Goal: Navigation & Orientation: Go to known website

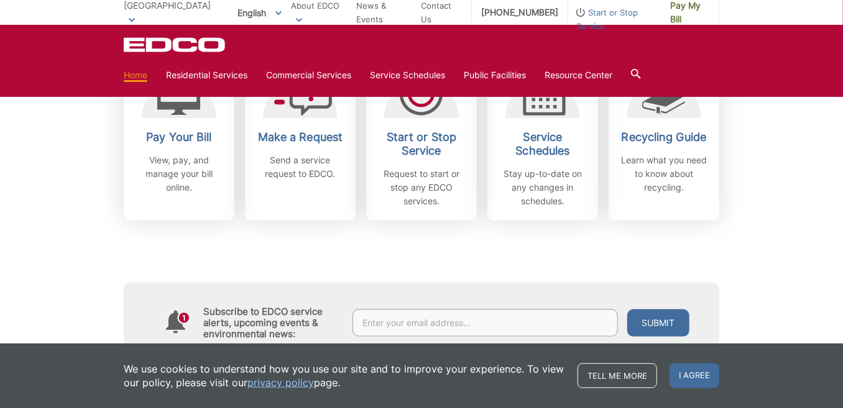
scroll to position [310, 0]
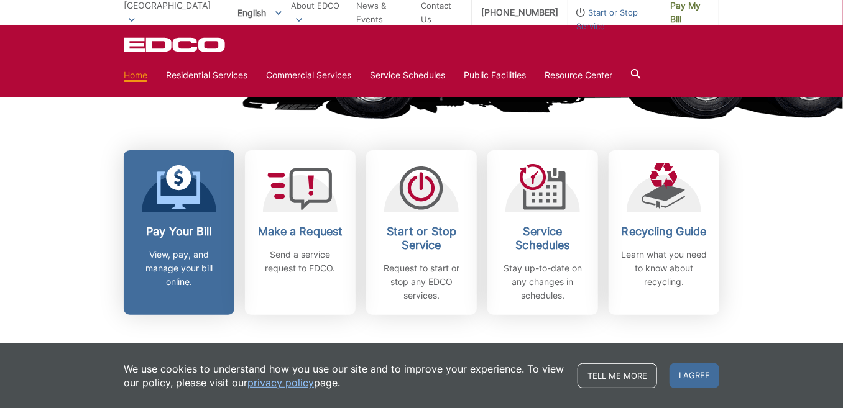
click at [176, 192] on icon at bounding box center [179, 187] width 44 height 45
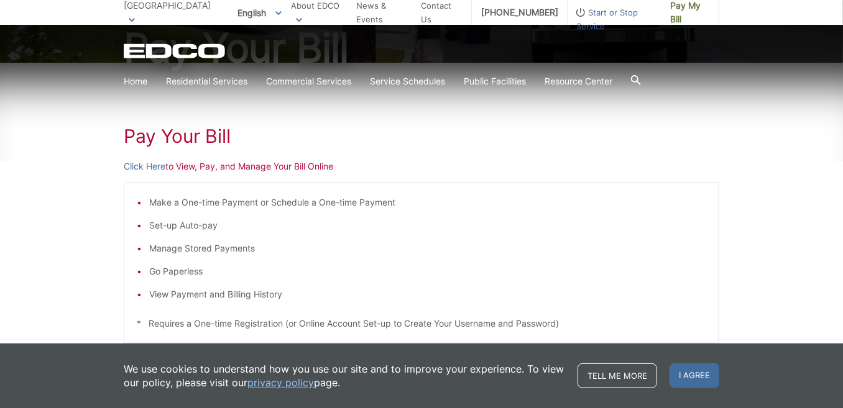
scroll to position [169, 0]
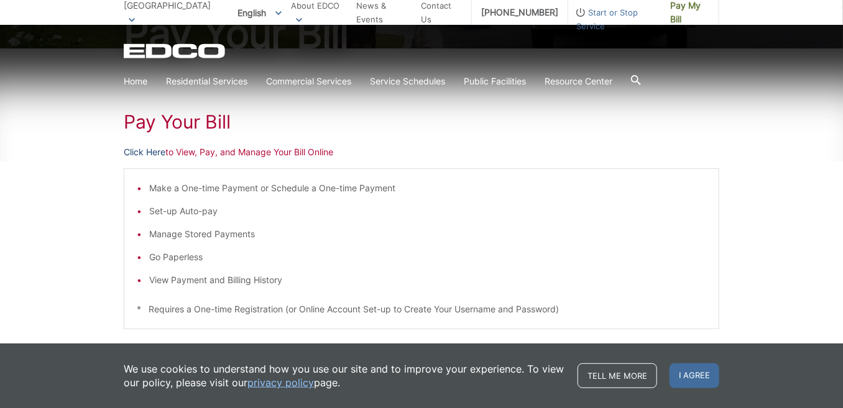
click at [142, 150] on link "Click Here" at bounding box center [145, 152] width 42 height 14
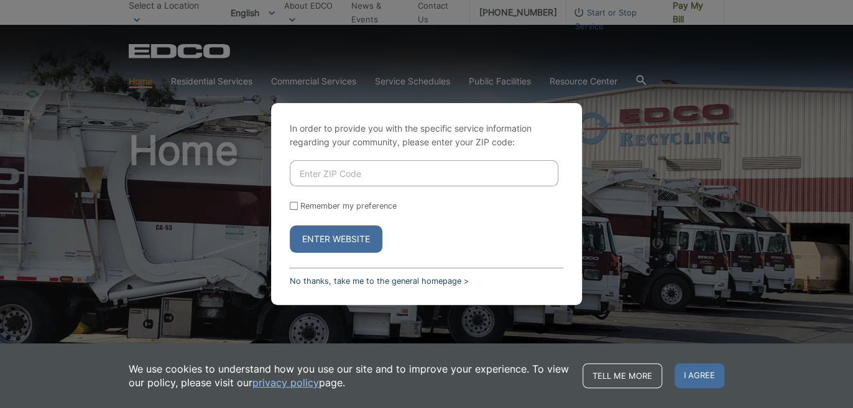
click at [306, 286] on link "No thanks, take me to the general homepage >" at bounding box center [379, 281] width 179 height 9
